Goal: Information Seeking & Learning: Learn about a topic

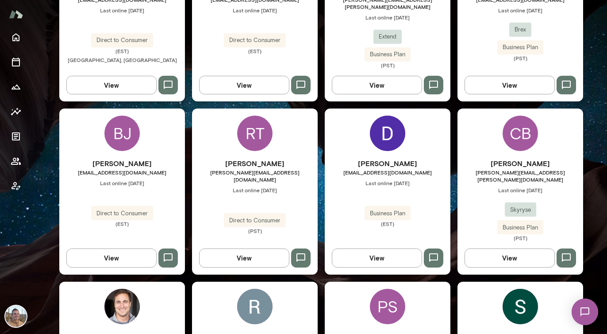
scroll to position [346, 0]
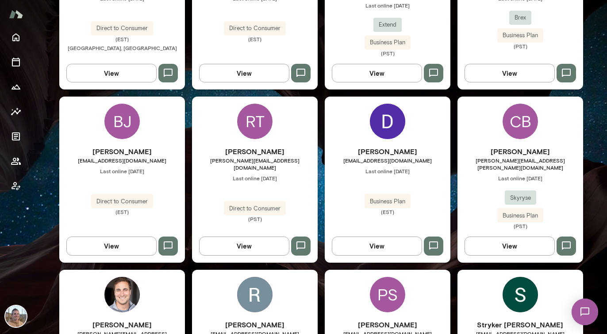
click at [493, 113] on div "CB [PERSON_NAME] [PERSON_NAME][EMAIL_ADDRESS][PERSON_NAME][DOMAIN_NAME] Last on…" at bounding box center [521, 179] width 126 height 166
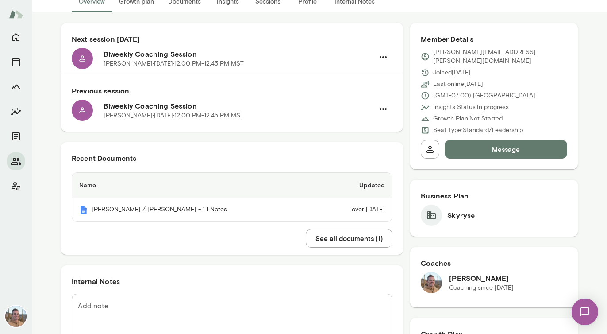
scroll to position [96, 0]
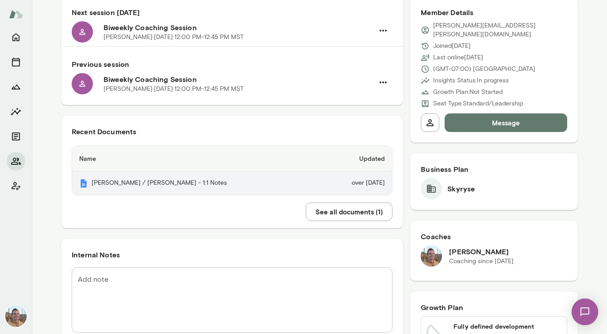
click at [162, 190] on th "[PERSON_NAME] / [PERSON_NAME] - 1:1 Notes" at bounding box center [196, 182] width 248 height 23
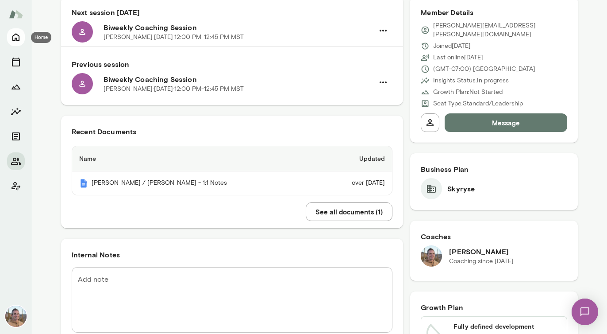
click at [15, 40] on icon "Home" at bounding box center [15, 38] width 7 height 8
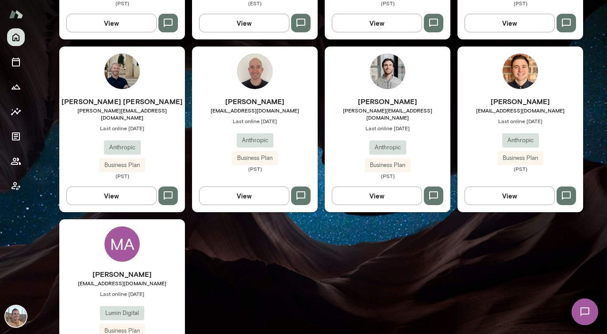
scroll to position [737, 0]
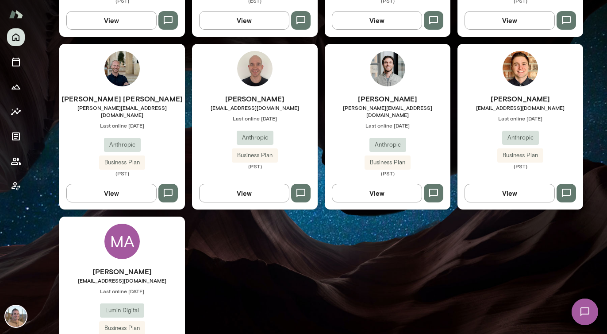
click at [387, 93] on h6 "[PERSON_NAME]" at bounding box center [388, 98] width 126 height 11
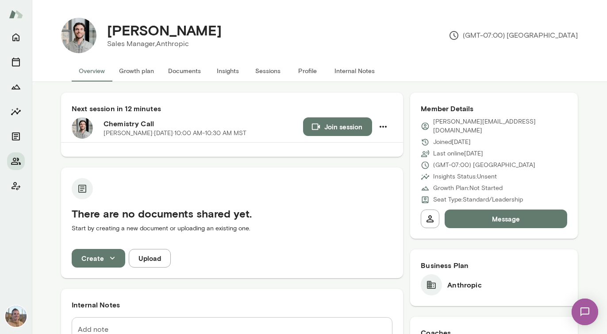
click at [371, 99] on div "Next session in 12 minutes Chemistry Call [PERSON_NAME][DATE] · 10:00 AM-10:30 …" at bounding box center [232, 125] width 342 height 64
click at [364, 66] on button "Internal Notes" at bounding box center [355, 70] width 54 height 21
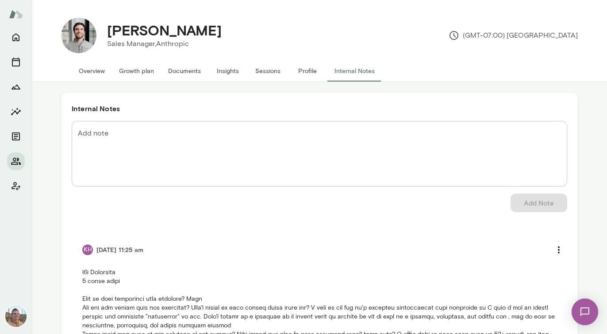
click at [93, 73] on button "Overview" at bounding box center [92, 70] width 40 height 21
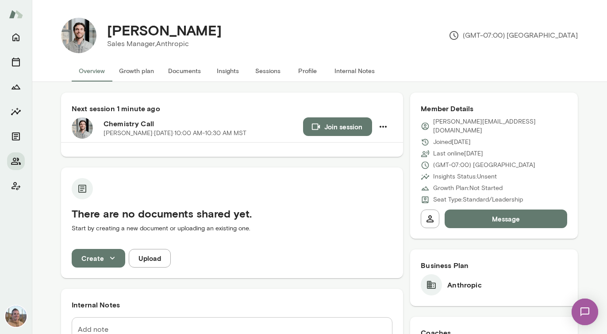
click at [285, 125] on h6 "Chemistry Call" at bounding box center [204, 123] width 200 height 11
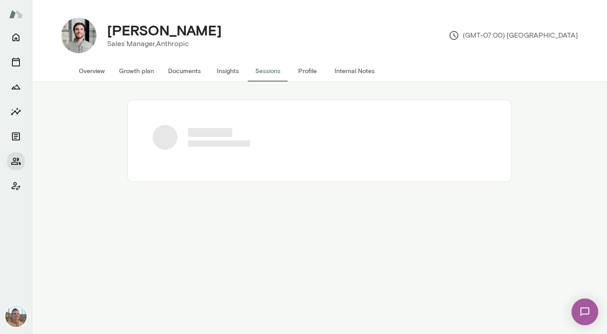
click at [304, 77] on button "Profile" at bounding box center [308, 70] width 40 height 21
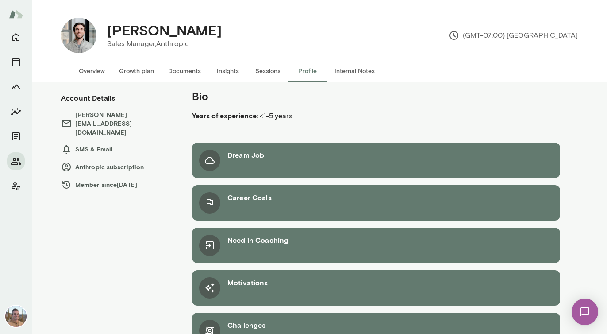
click at [246, 137] on div "Bio Years of experience: <1-5 years Dream Job Career Goals Need in Coaching Mot…" at bounding box center [376, 222] width 404 height 266
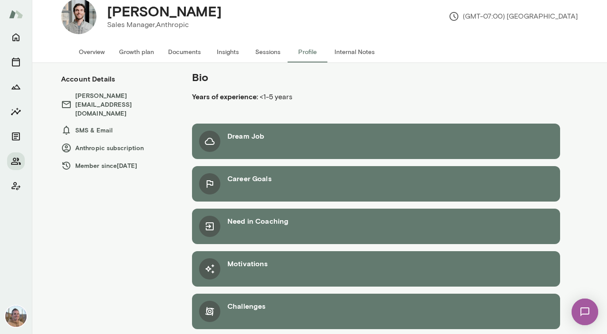
scroll to position [28, 0]
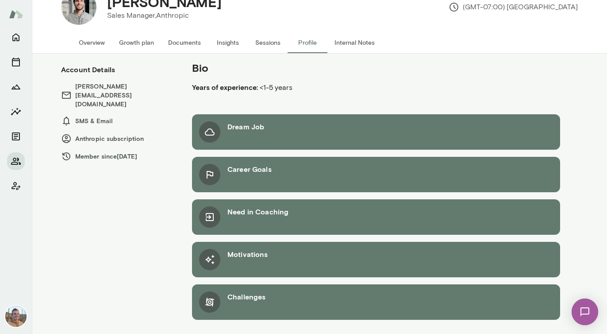
click at [350, 43] on button "Internal Notes" at bounding box center [355, 42] width 54 height 21
